Goal: Find specific page/section: Find specific page/section

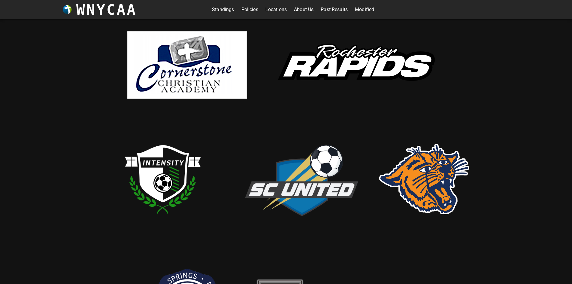
click at [218, 11] on link "Standings" at bounding box center [223, 10] width 22 height 10
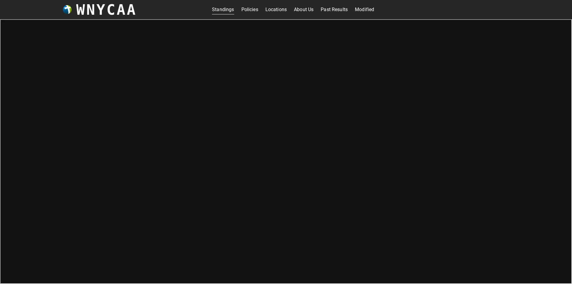
click at [364, 8] on link "Modified" at bounding box center [364, 10] width 19 height 10
click at [227, 10] on link "Standings" at bounding box center [223, 10] width 22 height 10
